Goal: Information Seeking & Learning: Learn about a topic

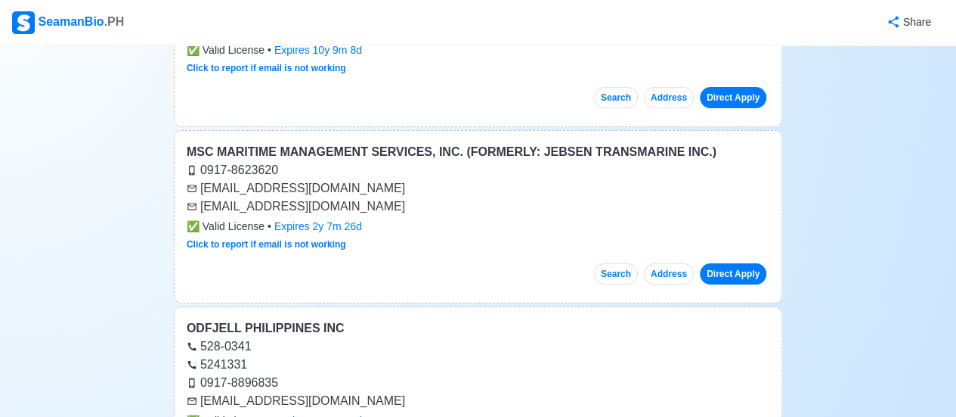
scroll to position [302, 0]
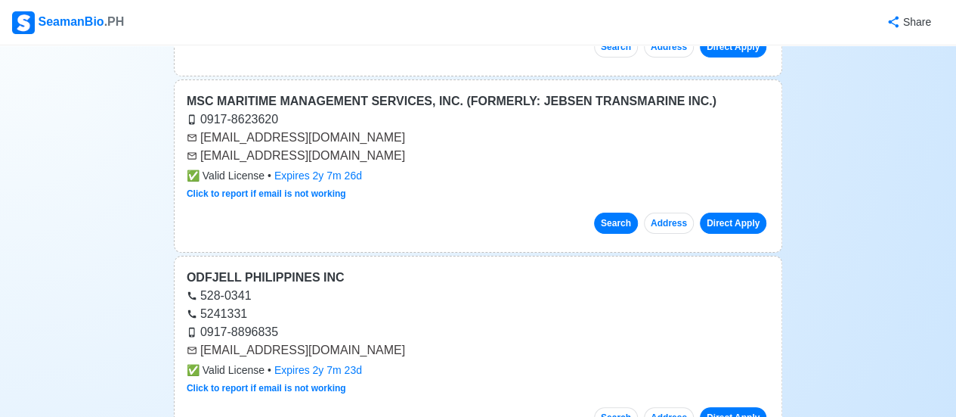
click at [622, 219] on button "Search" at bounding box center [616, 222] width 44 height 21
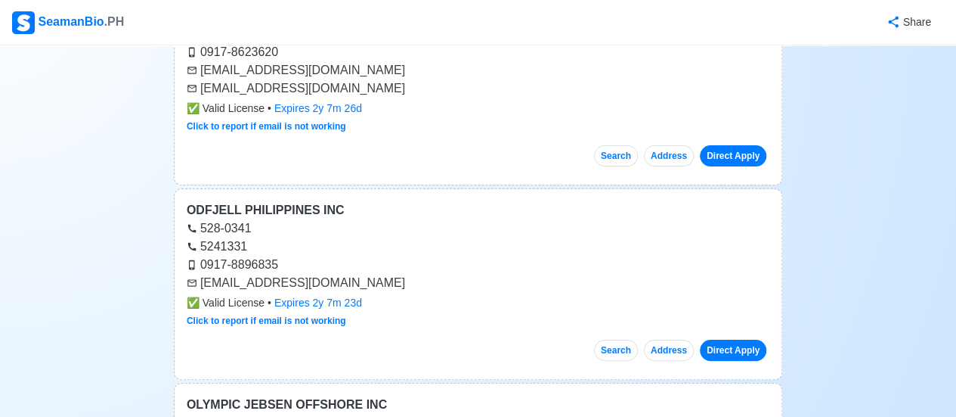
scroll to position [378, 0]
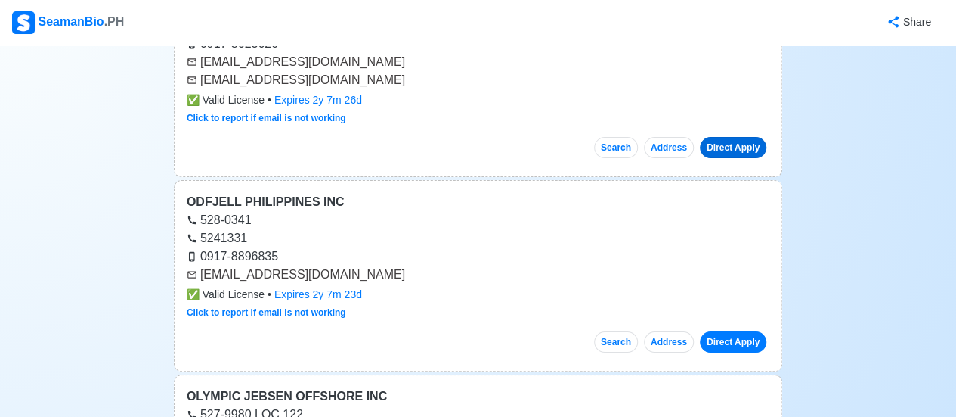
click at [736, 147] on link "Direct Apply" at bounding box center [733, 147] width 67 height 21
click at [625, 339] on button "Search" at bounding box center [616, 341] width 44 height 21
click at [621, 343] on button "Search" at bounding box center [616, 341] width 44 height 21
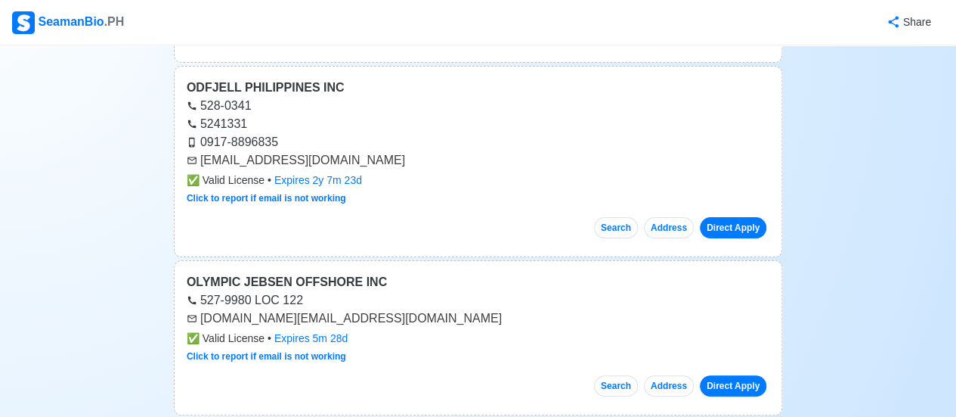
scroll to position [504, 0]
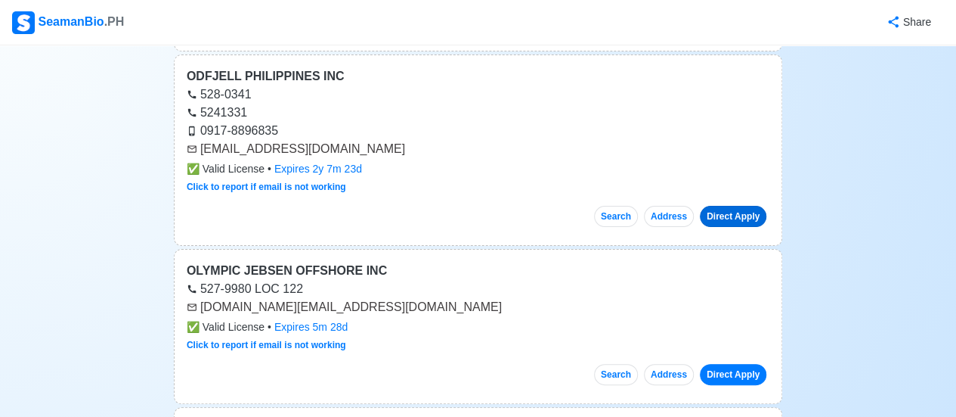
click at [747, 212] on link "Direct Apply" at bounding box center [733, 216] width 67 height 21
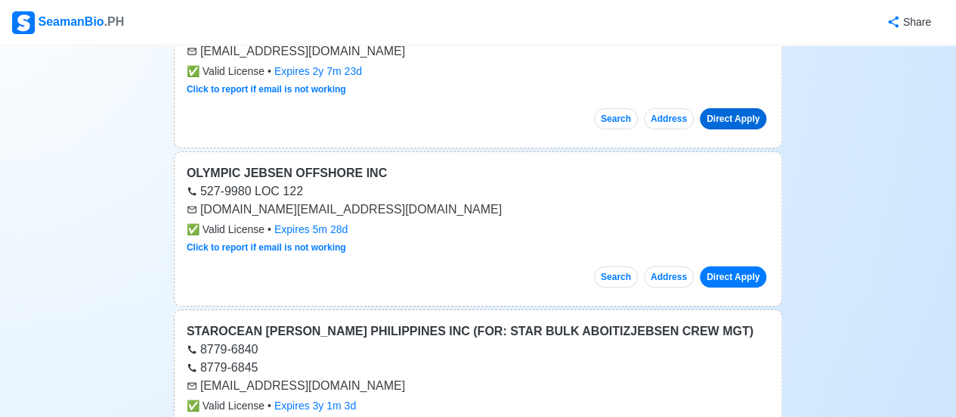
scroll to position [655, 0]
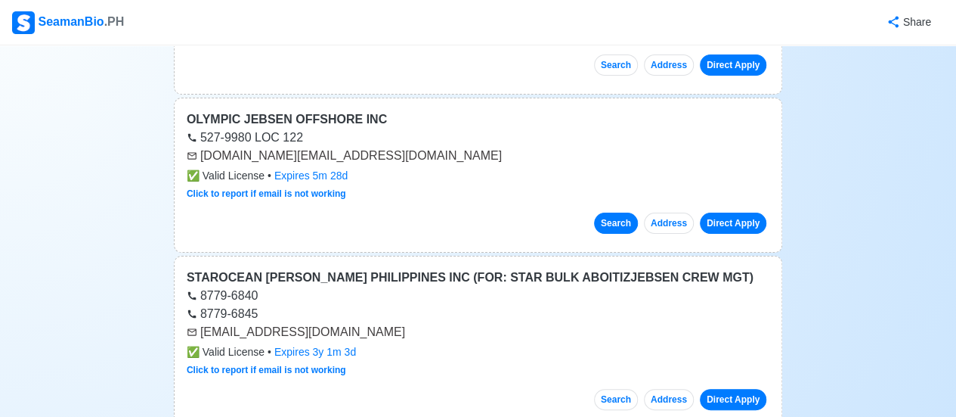
click at [615, 224] on button "Search" at bounding box center [616, 222] width 44 height 21
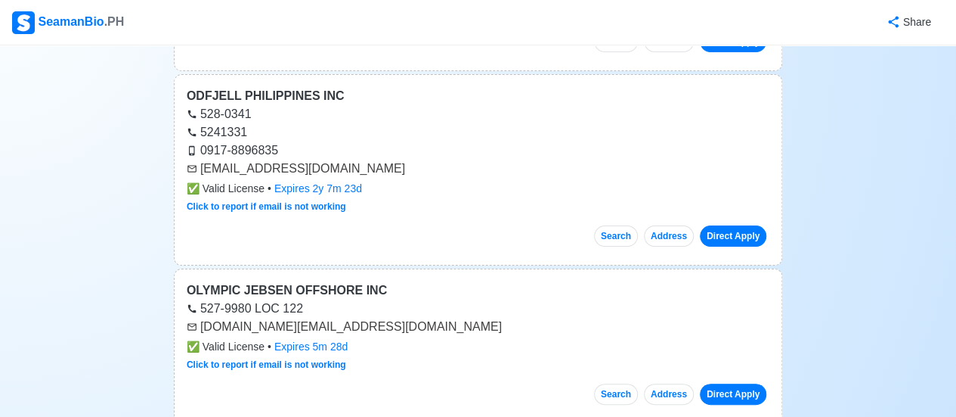
scroll to position [479, 0]
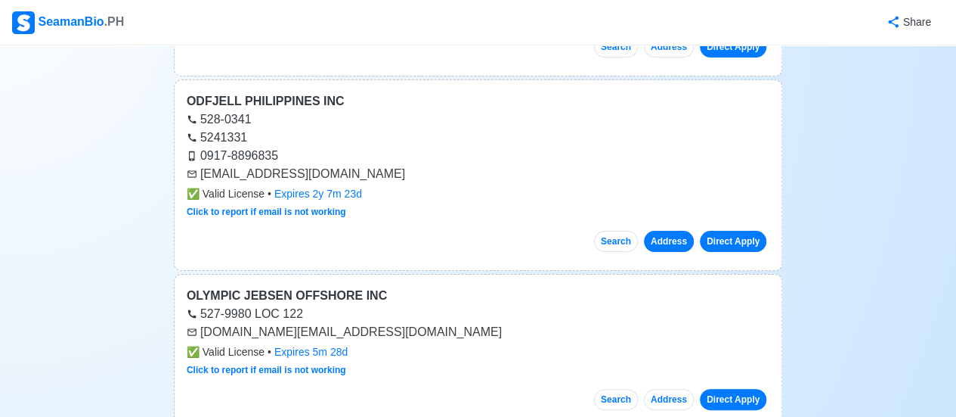
click at [675, 237] on button "Address" at bounding box center [669, 241] width 50 height 21
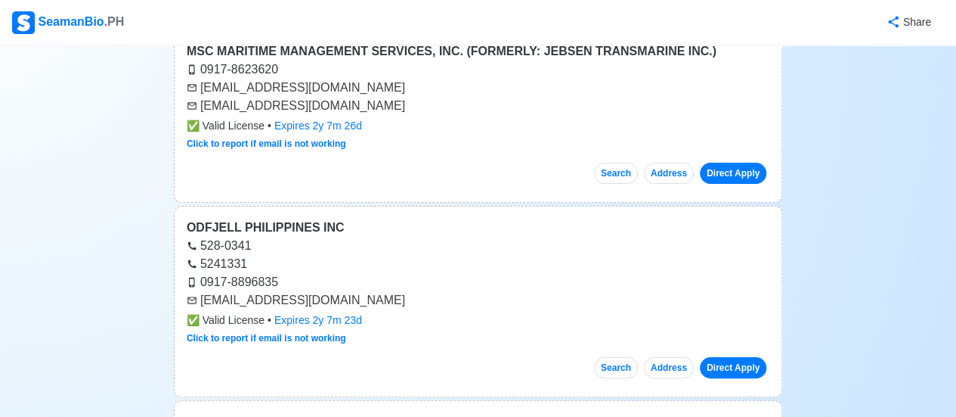
scroll to position [352, 0]
click at [726, 362] on link "Direct Apply" at bounding box center [733, 367] width 67 height 21
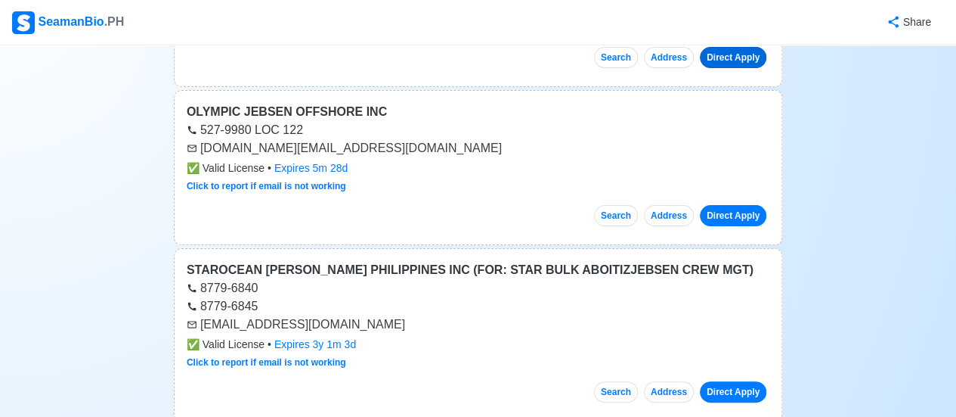
scroll to position [655, 0]
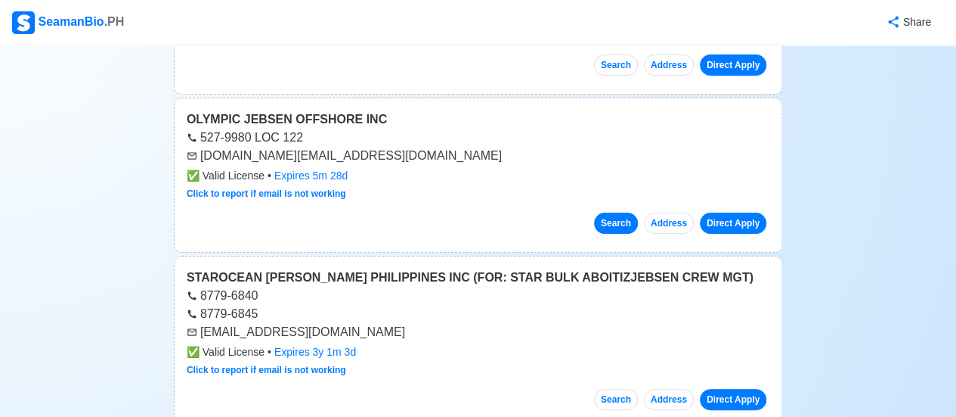
click at [624, 219] on button "Search" at bounding box center [616, 222] width 44 height 21
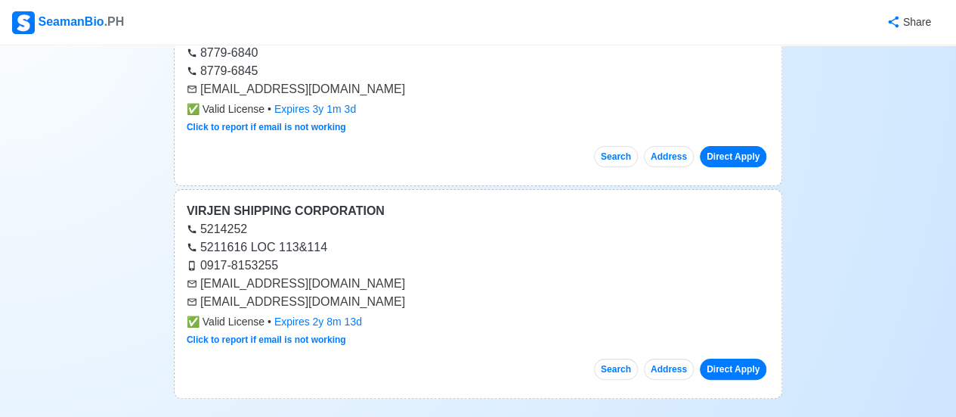
scroll to position [907, 0]
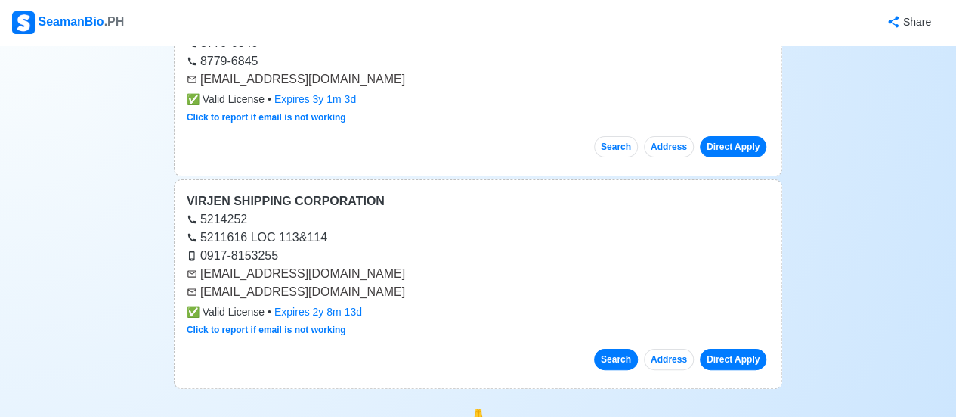
click at [614, 357] on button "Search" at bounding box center [616, 359] width 44 height 21
click at [745, 349] on link "Direct Apply" at bounding box center [733, 359] width 67 height 21
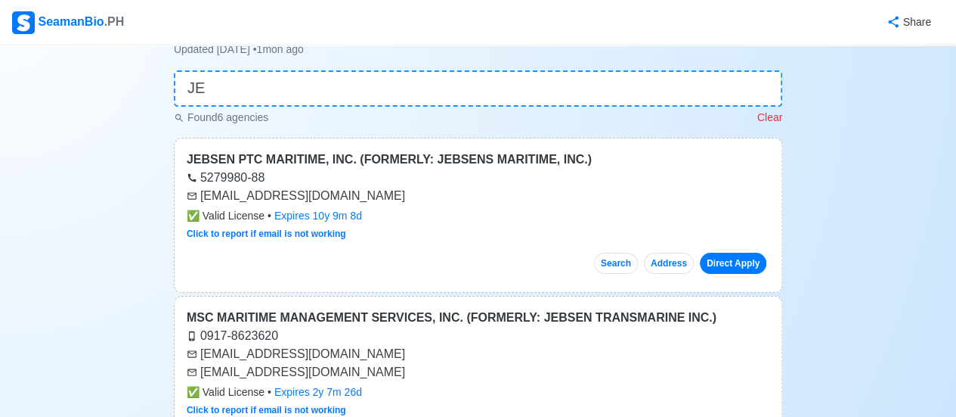
scroll to position [0, 0]
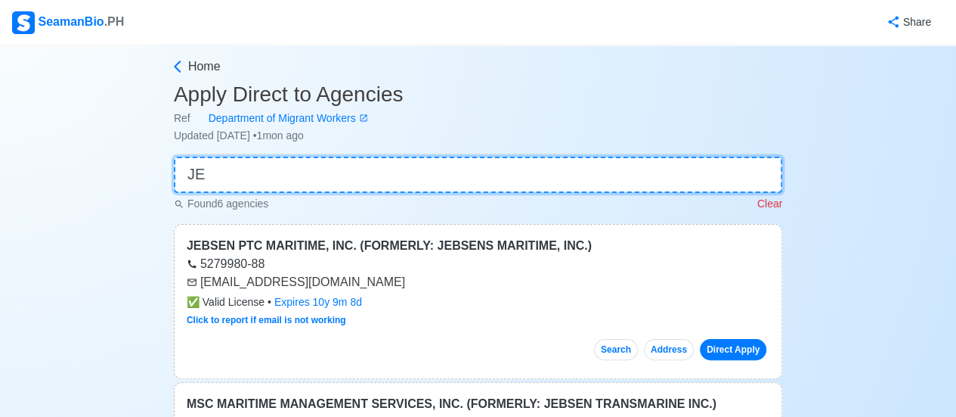
click at [206, 174] on input "JE" at bounding box center [478, 175] width 609 height 36
type input "J"
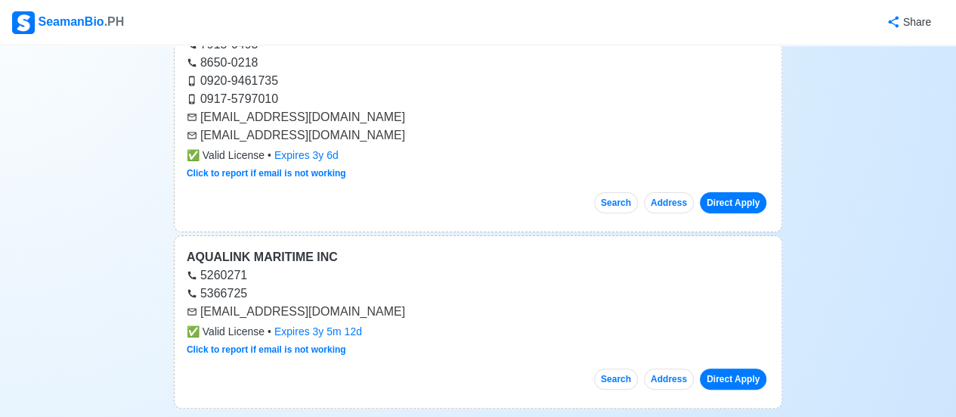
scroll to position [227, 0]
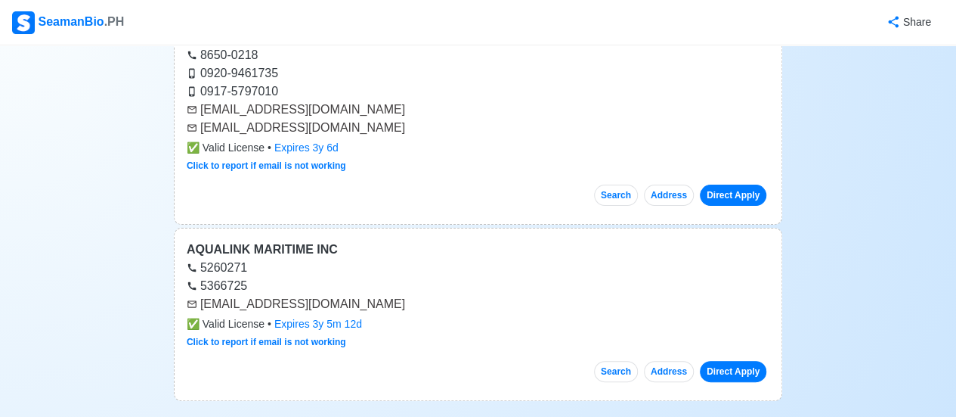
type input "aq"
click at [496, 287] on div "5366725" at bounding box center [478, 286] width 583 height 18
click at [620, 373] on button "Search" at bounding box center [616, 371] width 44 height 21
click at [733, 369] on link "Direct Apply" at bounding box center [733, 371] width 67 height 21
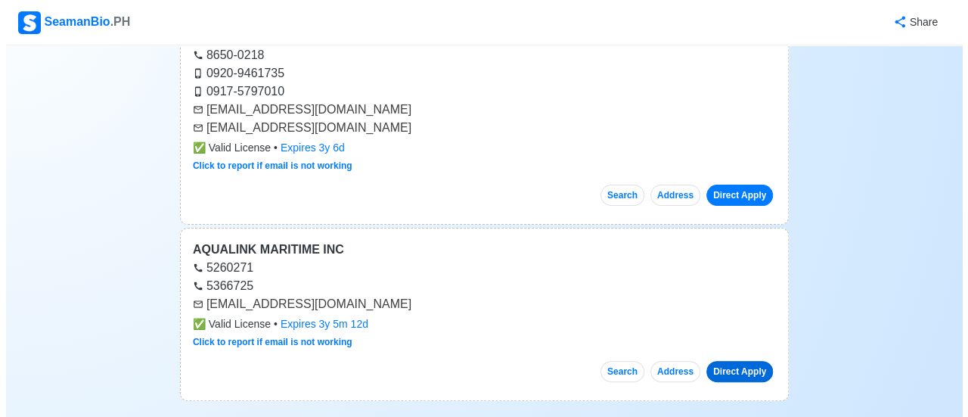
scroll to position [0, 0]
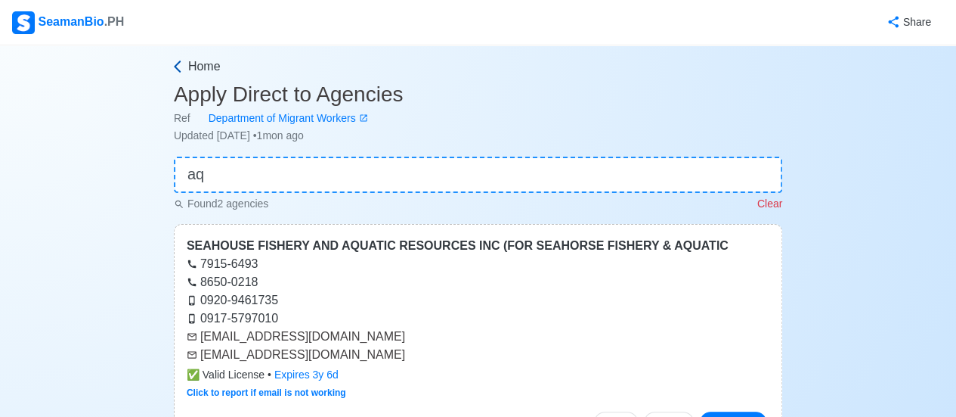
click at [184, 64] on icon at bounding box center [177, 66] width 15 height 15
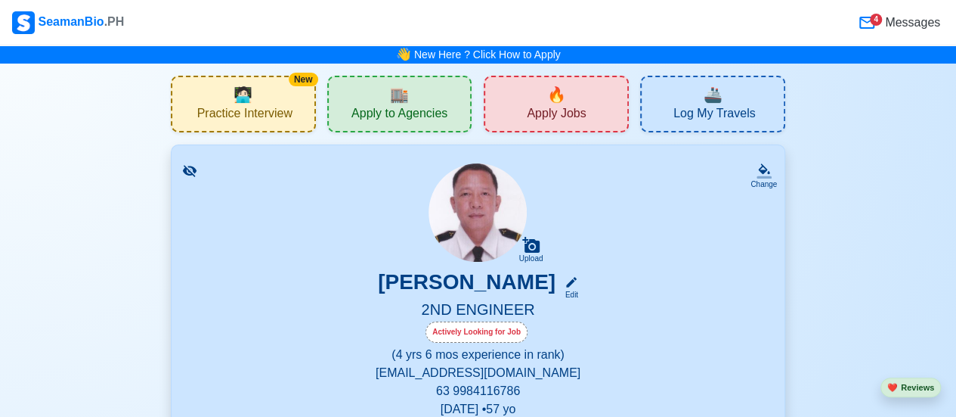
click at [241, 108] on span "Practice Interview" at bounding box center [244, 115] width 95 height 19
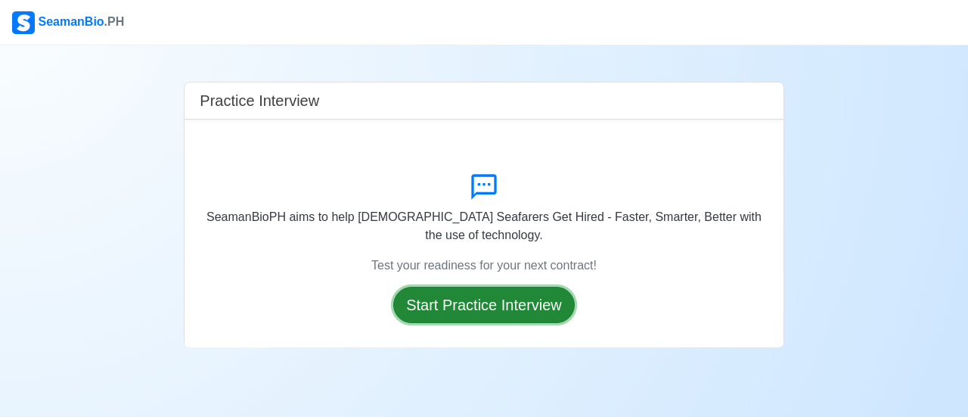
click at [525, 296] on button "Start Practice Interview" at bounding box center [483, 305] width 181 height 36
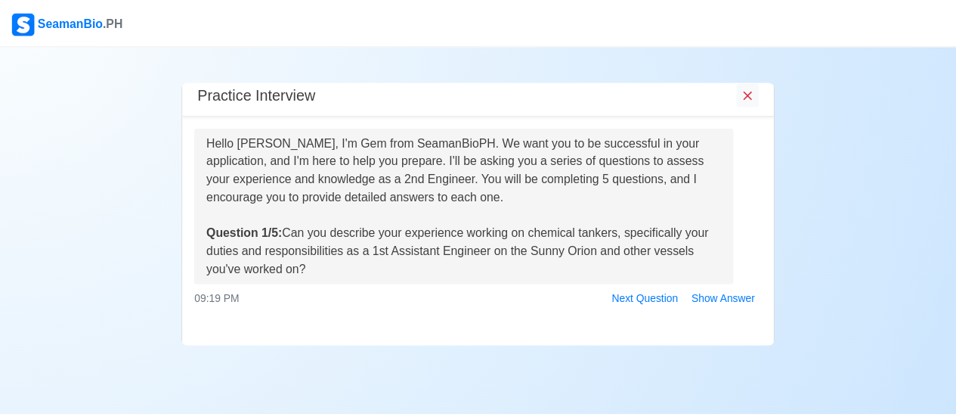
scroll to position [133, 0]
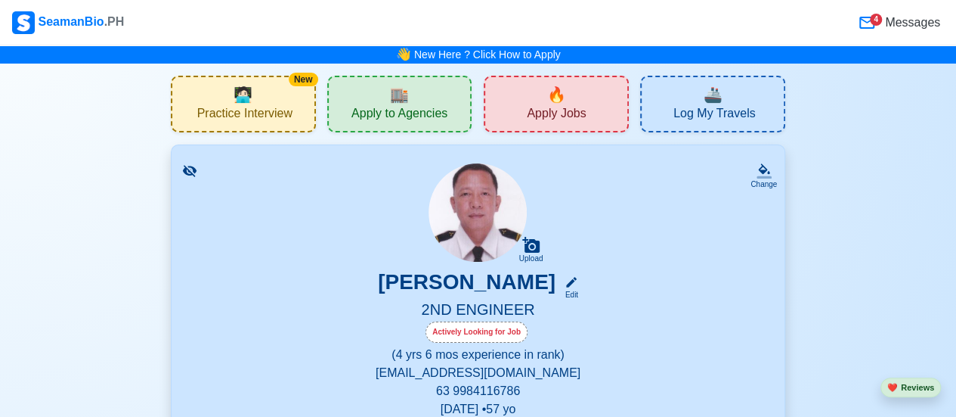
click at [274, 104] on div "New 🧑🏻‍💻 Practice Interview" at bounding box center [243, 104] width 145 height 57
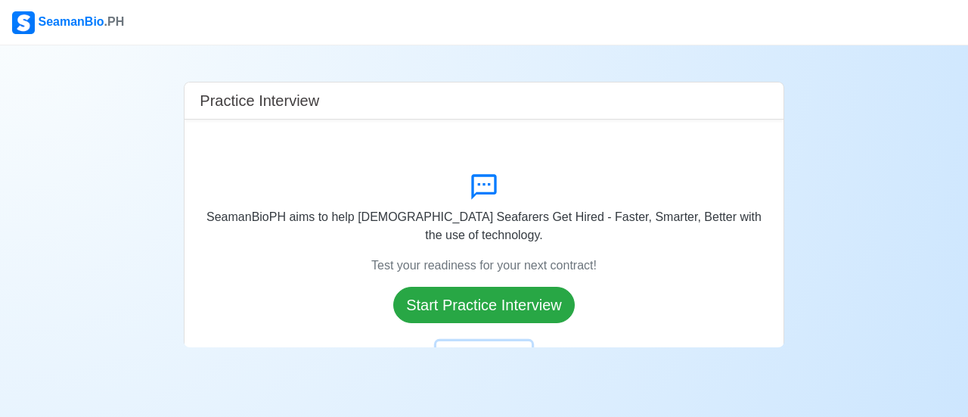
click at [478, 344] on button "Back to Home" at bounding box center [483, 355] width 95 height 29
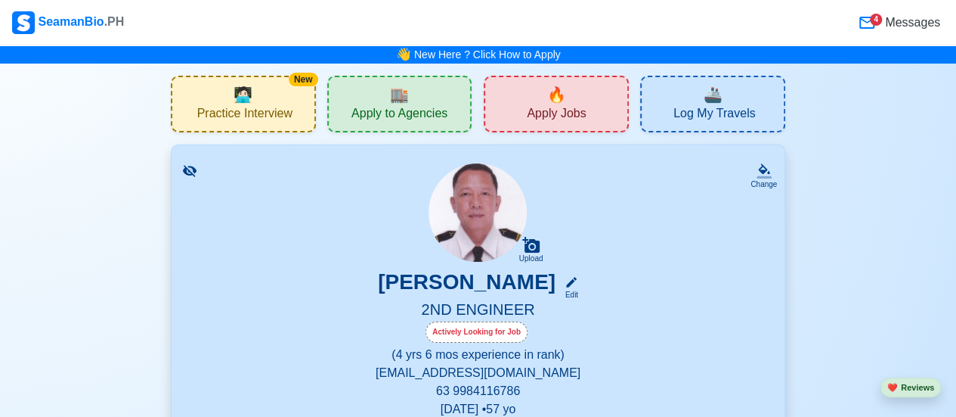
click at [237, 101] on span "🧑🏻‍💻" at bounding box center [243, 94] width 19 height 23
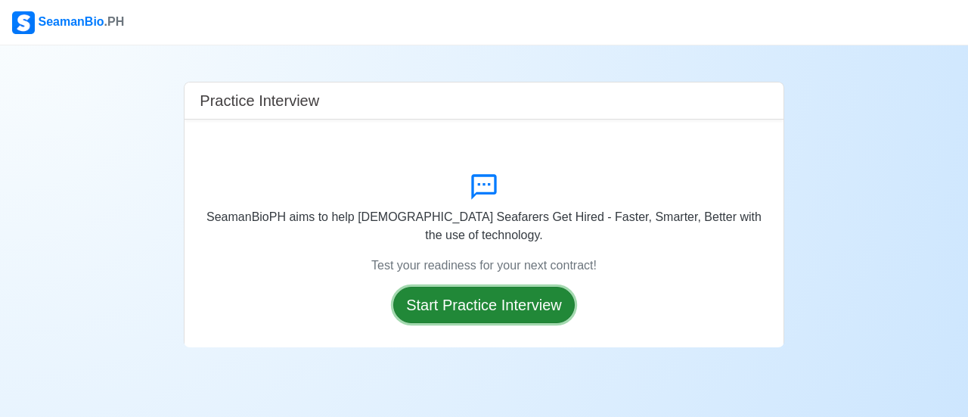
click at [493, 296] on button "Start Practice Interview" at bounding box center [483, 305] width 181 height 36
